Goal: Transaction & Acquisition: Purchase product/service

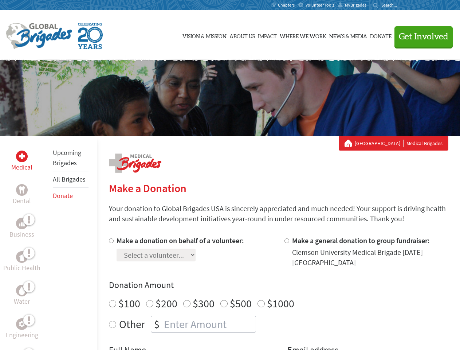
click at [402, 5] on div "Search for:" at bounding box center [387, 5] width 29 height 6
click at [421, 36] on span "Get Involved" at bounding box center [424, 36] width 50 height 9
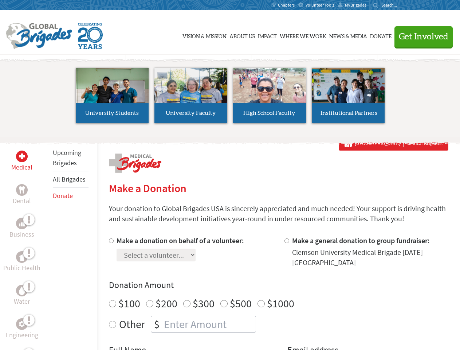
click at [230, 98] on li "High School Faculty" at bounding box center [269, 95] width 79 height 67
click at [48, 243] on div "Upcoming Brigades All Brigades Donate" at bounding box center [71, 311] width 54 height 350
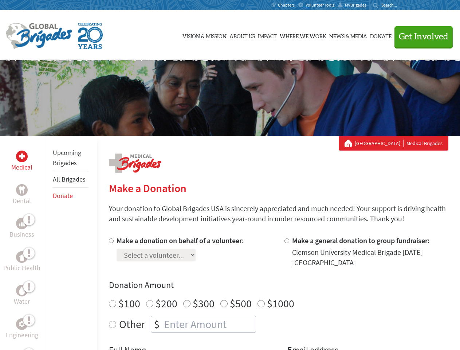
click at [279, 293] on div "Donation Amount $100 $200 $300 $500 $1000 Other $" at bounding box center [279, 305] width 340 height 53
click at [110, 241] on input "Make a donation on behalf of a volunteer:" at bounding box center [111, 240] width 5 height 5
radio input "true"
click at [287, 241] on input "Make a general donation to group fundraiser:" at bounding box center [287, 240] width 5 height 5
radio input "true"
